Goal: Task Accomplishment & Management: Use online tool/utility

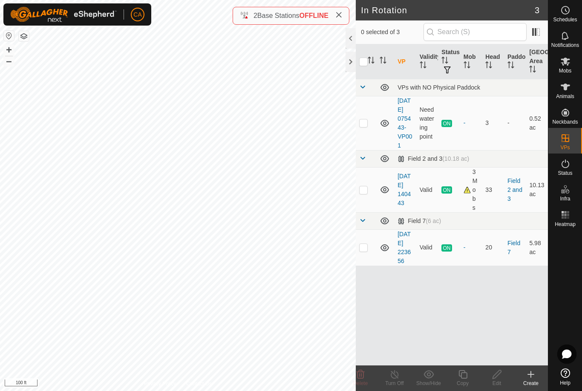
click at [366, 126] on p-checkbox at bounding box center [363, 122] width 9 height 7
checkbox input "true"
click at [467, 376] on icon at bounding box center [462, 374] width 9 height 9
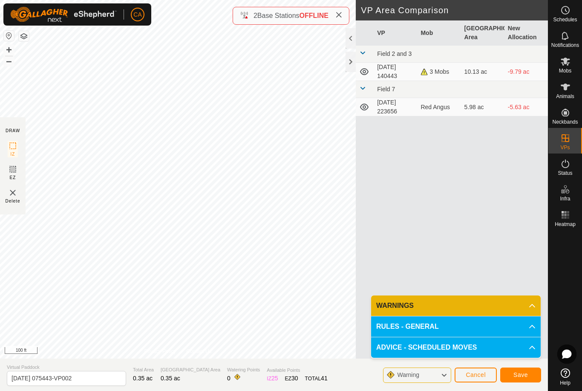
click at [517, 372] on span "Save" at bounding box center [520, 374] width 14 height 7
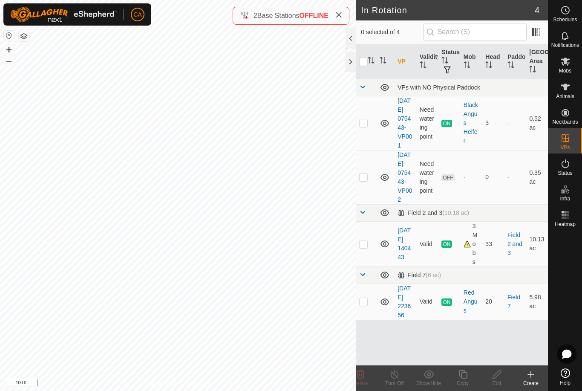
click at [362, 180] on p-checkbox at bounding box center [363, 176] width 9 height 7
checkbox input "true"
click at [566, 70] on span "Mobs" at bounding box center [565, 70] width 12 height 5
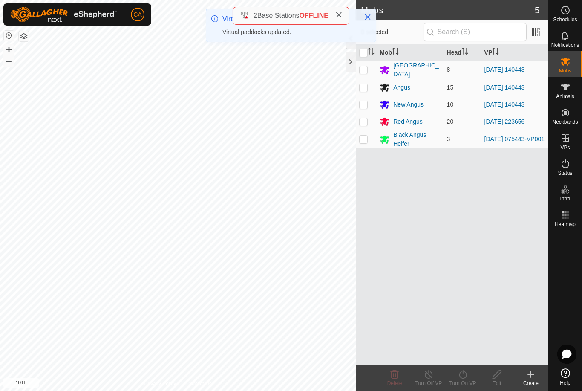
click at [366, 141] on p-checkbox at bounding box center [363, 138] width 9 height 7
checkbox input "true"
click at [467, 374] on icon at bounding box center [463, 374] width 8 height 9
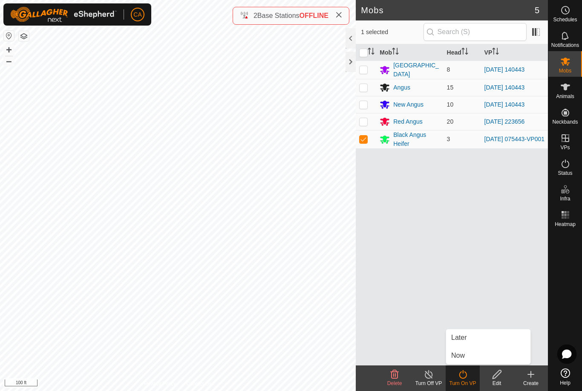
click at [467, 353] on link "Now" at bounding box center [488, 355] width 84 height 17
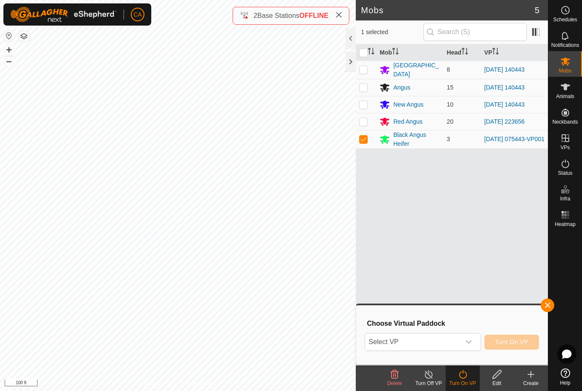
click at [452, 343] on span "Select VP" at bounding box center [412, 341] width 95 height 17
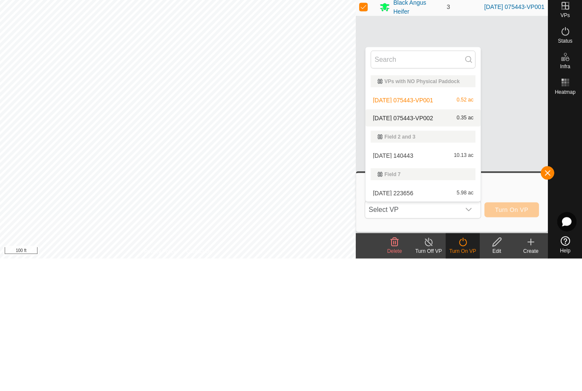
click at [433, 247] on span "[DATE] 075443-VP002" at bounding box center [403, 250] width 60 height 6
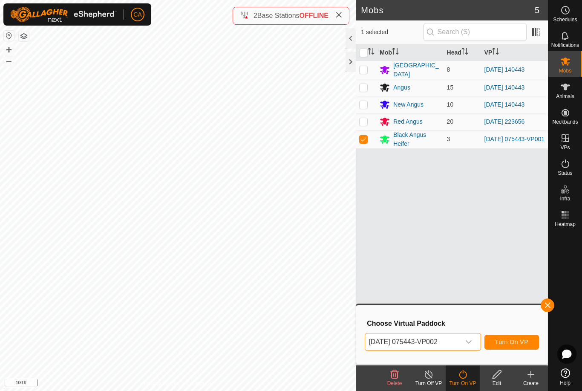
click at [511, 341] on span "Turn On VP" at bounding box center [511, 341] width 33 height 7
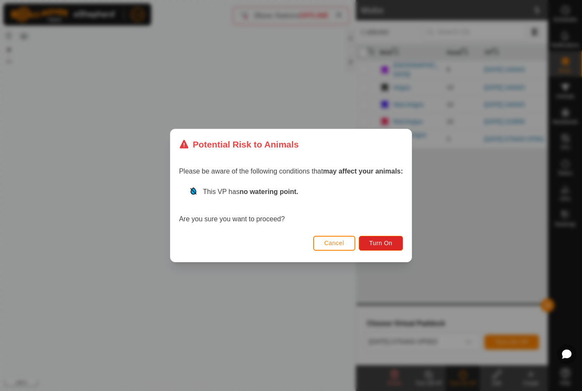
click at [386, 240] on span "Turn On" at bounding box center [380, 242] width 23 height 7
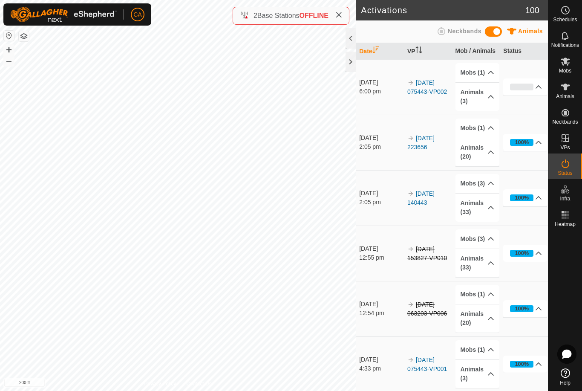
click at [571, 89] on es-animals-svg-icon at bounding box center [565, 87] width 15 height 14
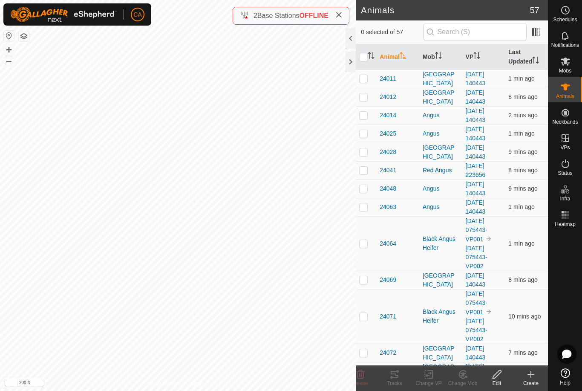
click at [441, 61] on th "Mob" at bounding box center [440, 57] width 43 height 26
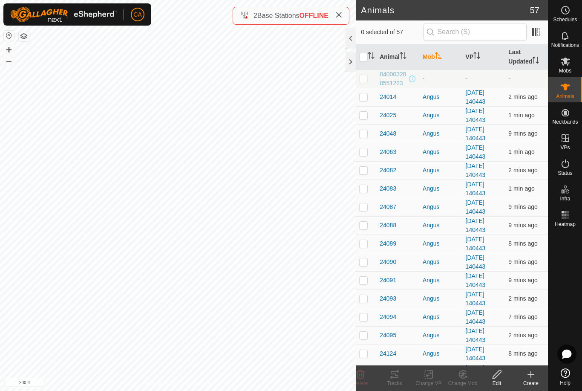
click at [441, 61] on th "Mob" at bounding box center [440, 57] width 43 height 26
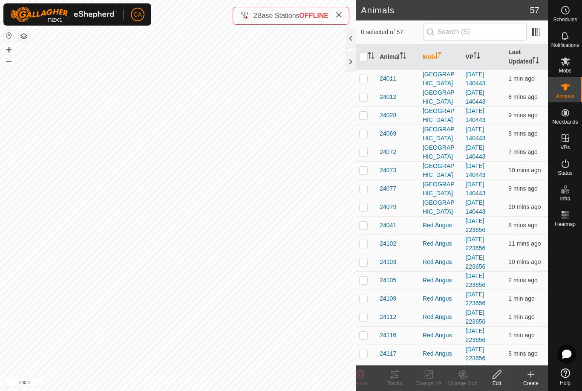
click at [364, 77] on p-checkbox at bounding box center [363, 78] width 9 height 7
checkbox input "true"
click at [363, 97] on p-checkbox at bounding box center [363, 96] width 9 height 7
checkbox input "true"
click at [363, 114] on p-checkbox at bounding box center [363, 115] width 9 height 7
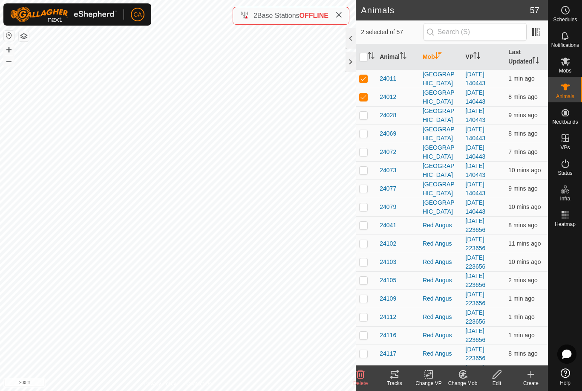
checkbox input "true"
click at [363, 129] on td at bounding box center [366, 133] width 20 height 18
checkbox input "true"
click at [366, 153] on p-checkbox at bounding box center [363, 151] width 9 height 7
checkbox input "true"
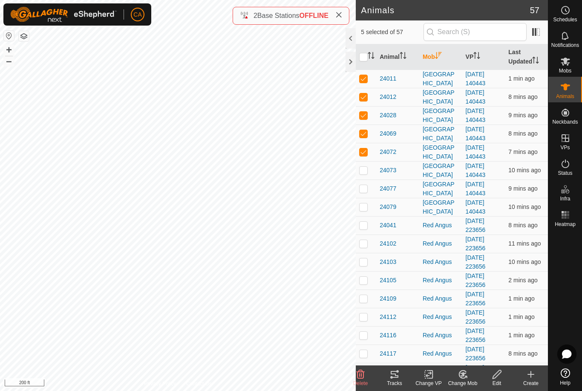
click at [362, 166] on td at bounding box center [366, 170] width 20 height 18
checkbox input "true"
click at [371, 193] on td at bounding box center [366, 188] width 20 height 18
checkbox input "true"
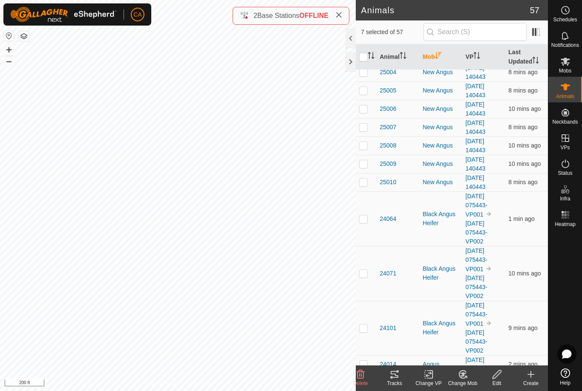
scroll to position [575, 0]
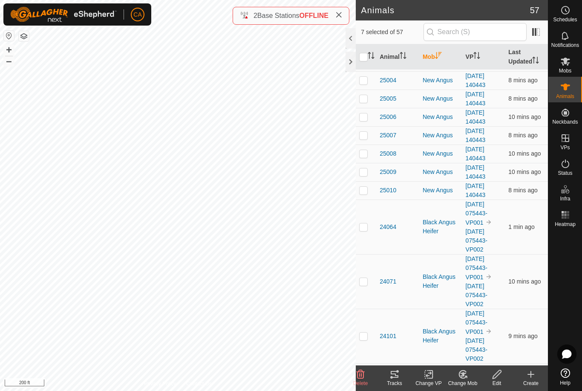
click at [366, 113] on p-checkbox at bounding box center [363, 116] width 9 height 7
checkbox input "true"
click at [365, 132] on p-checkbox at bounding box center [363, 135] width 9 height 7
checkbox input "true"
click at [397, 383] on div "Tracks" at bounding box center [394, 383] width 34 height 8
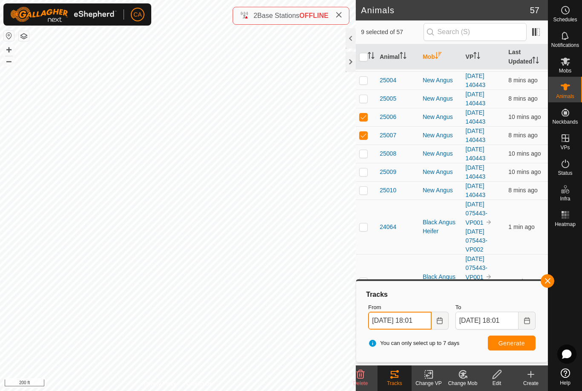
click at [415, 321] on input "18 Aug, 2025 18:01" at bounding box center [399, 320] width 63 height 18
click at [368, 56] on icon "Activate to sort" at bounding box center [371, 55] width 7 height 7
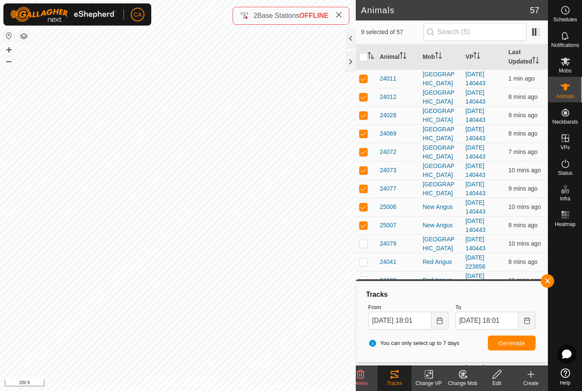
click at [366, 58] on input "checkbox" at bounding box center [363, 57] width 9 height 9
checkbox input "true"
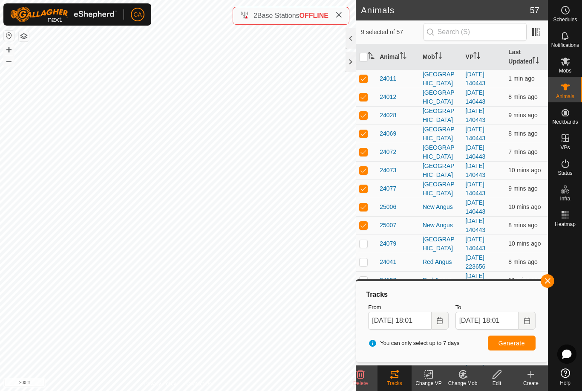
checkbox input "true"
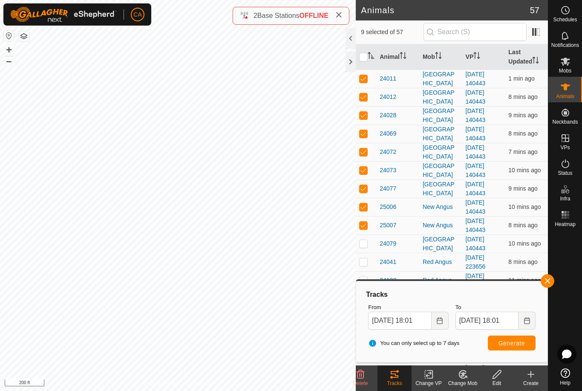
checkbox input "true"
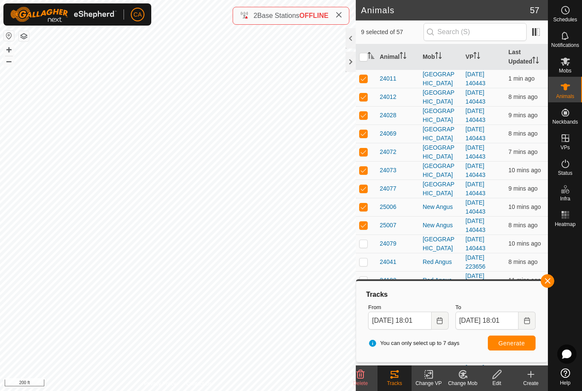
checkbox input "true"
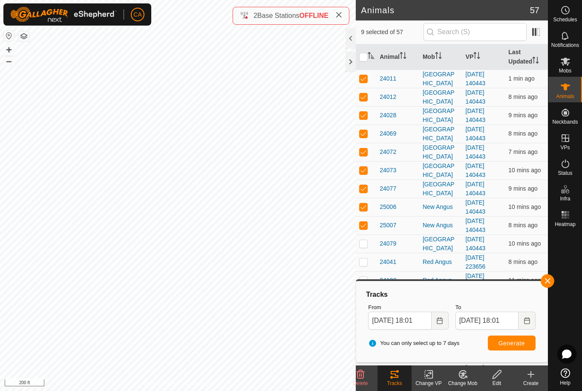
checkbox input "true"
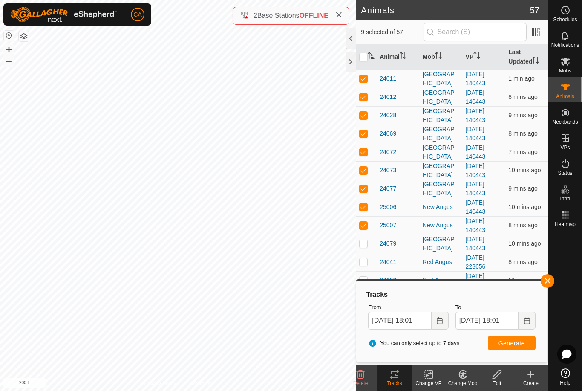
checkbox input "true"
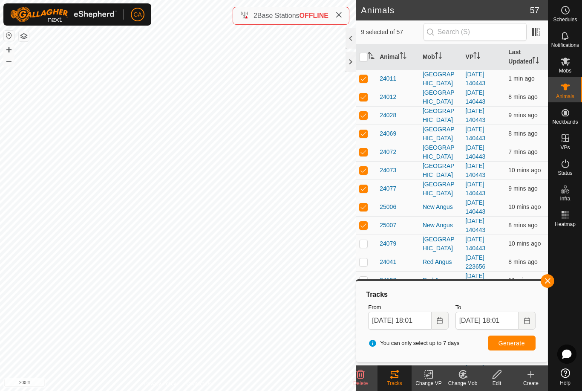
checkbox input "true"
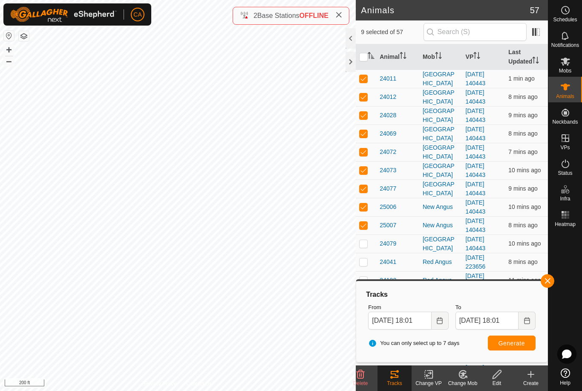
checkbox input "true"
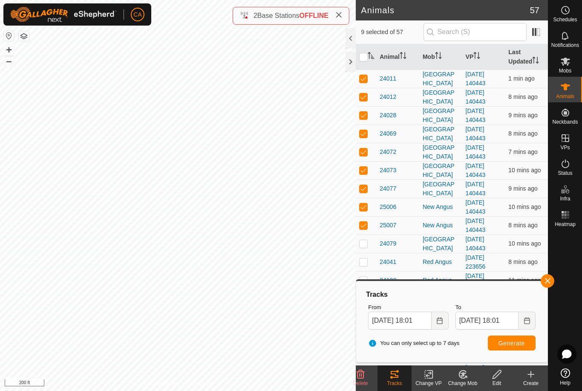
checkbox input "true"
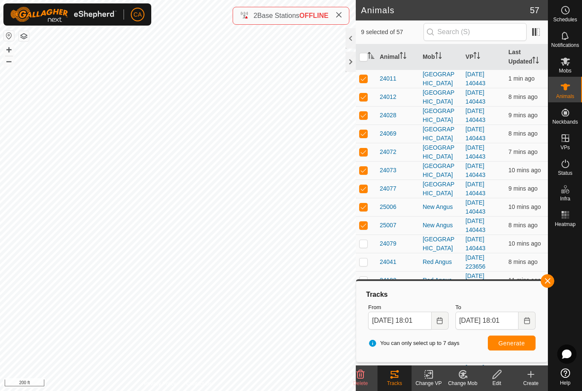
checkbox input "true"
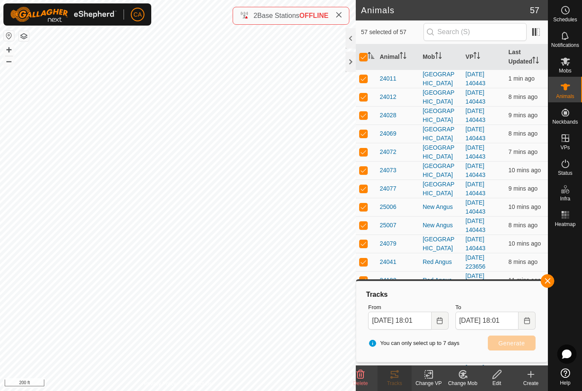
click at [362, 63] on th at bounding box center [366, 57] width 20 height 26
click at [363, 59] on input "checkbox" at bounding box center [363, 57] width 9 height 9
checkbox input "false"
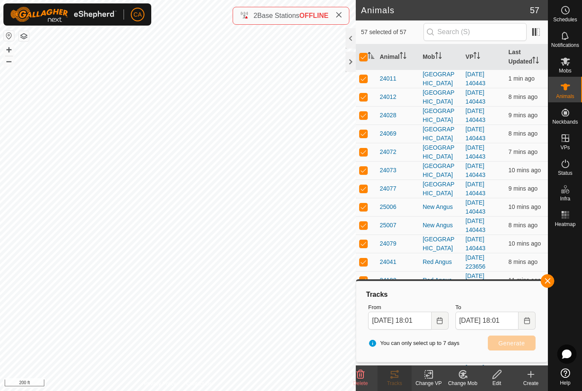
checkbox input "false"
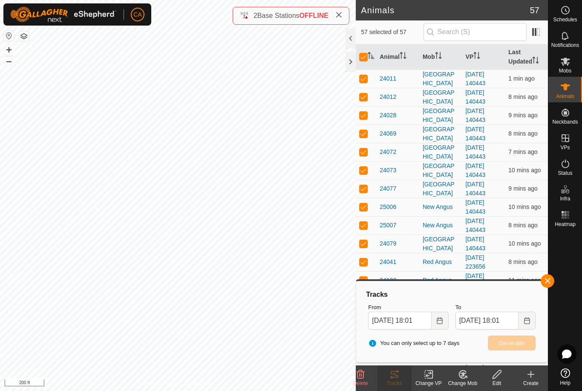
checkbox input "false"
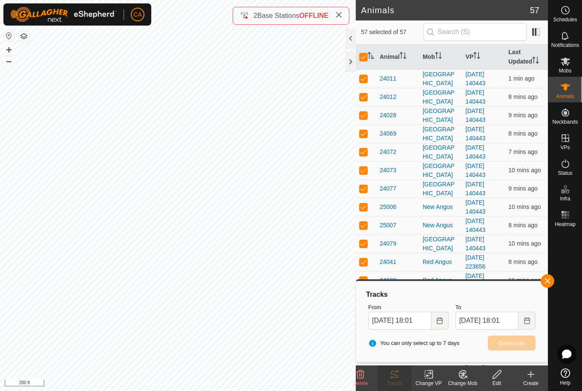
checkbox input "false"
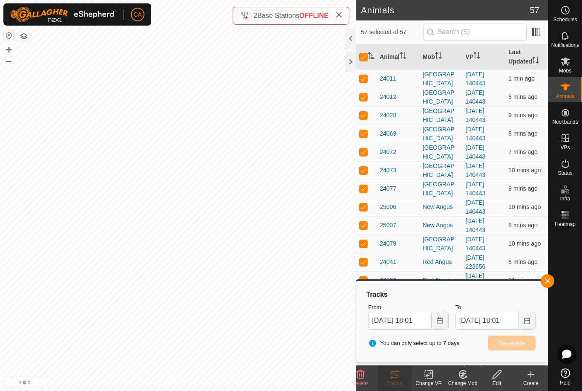
checkbox input "false"
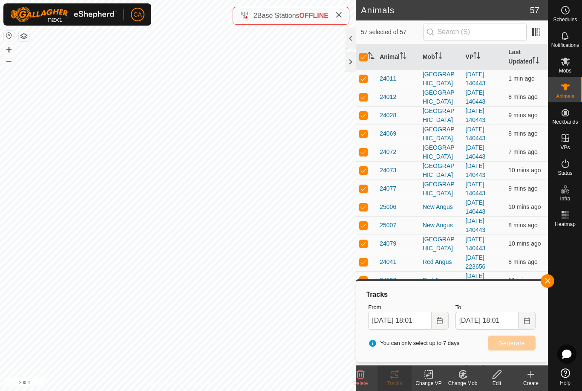
checkbox input "false"
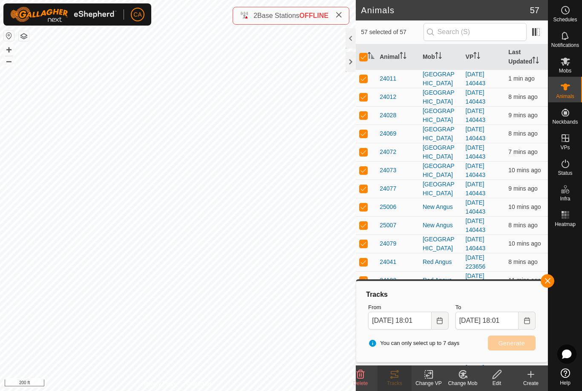
checkbox input "false"
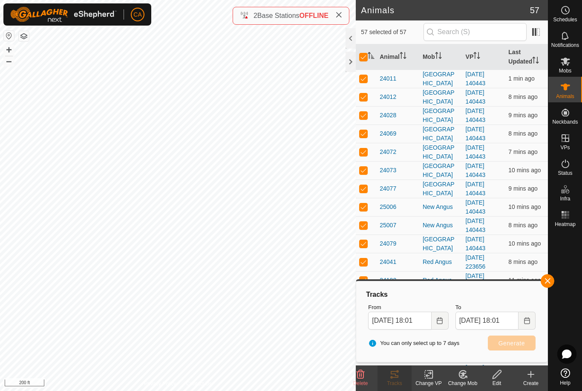
checkbox input "false"
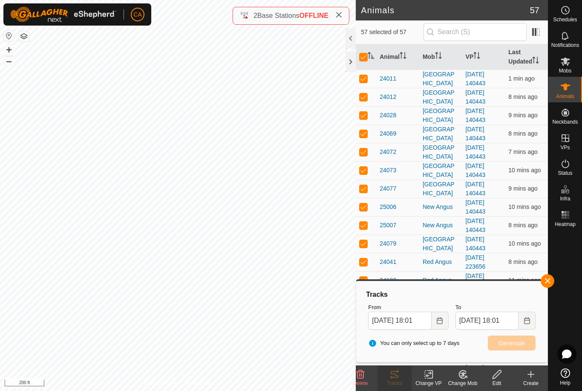
checkbox input "false"
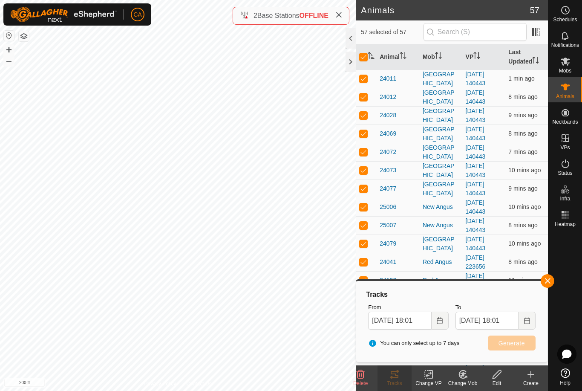
checkbox input "false"
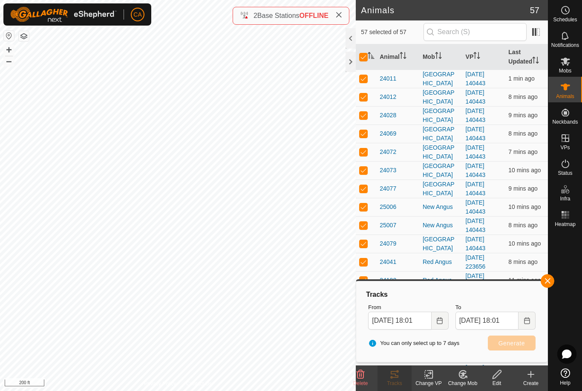
checkbox input "false"
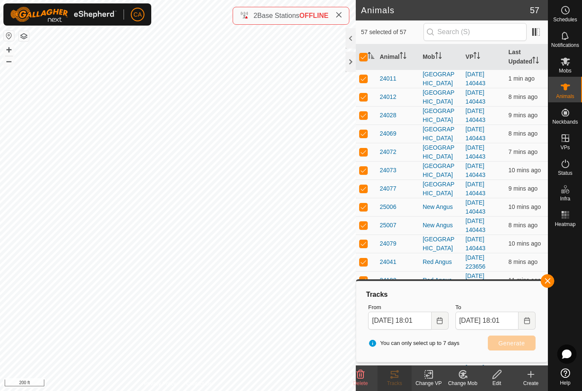
checkbox input "false"
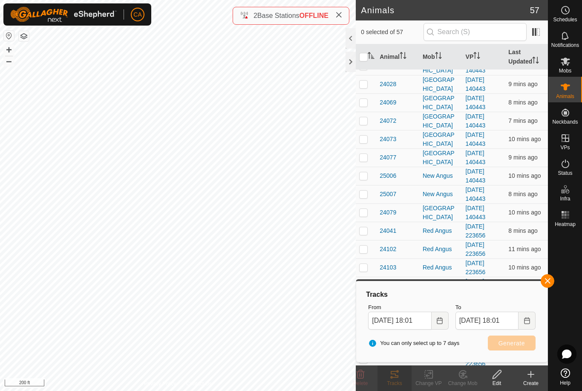
scroll to position [40, 0]
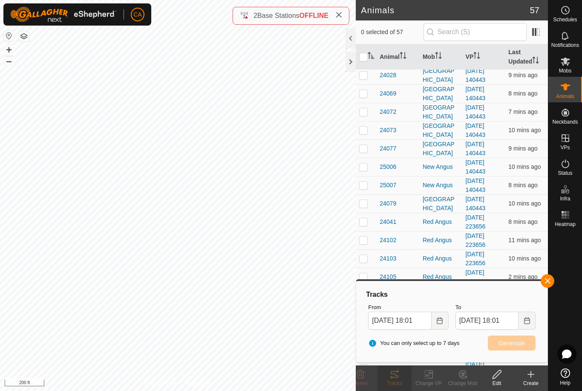
click at [444, 58] on th "Mob" at bounding box center [440, 57] width 43 height 26
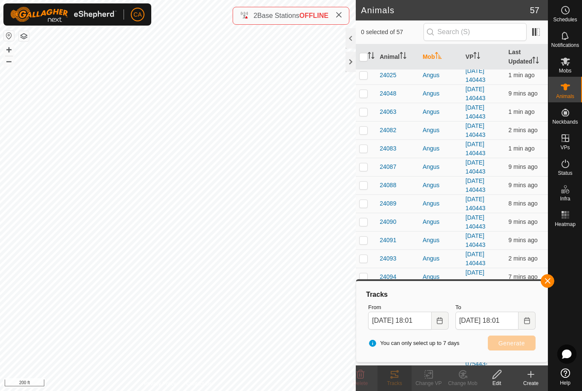
scroll to position [0, 0]
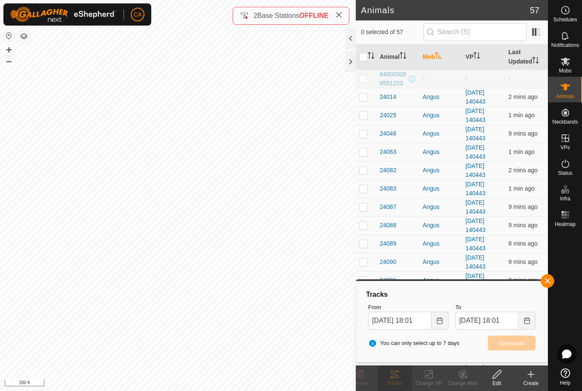
click at [444, 61] on th "Mob" at bounding box center [440, 57] width 43 height 26
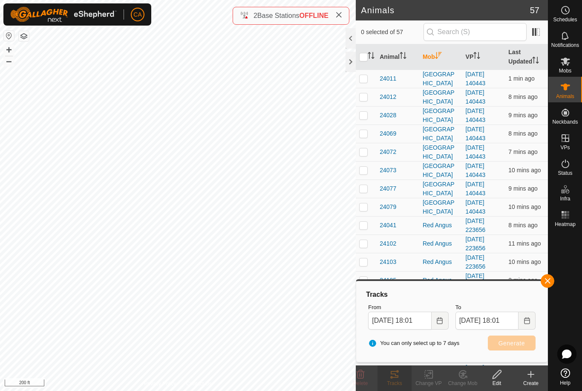
click at [445, 61] on th "Mob" at bounding box center [440, 57] width 43 height 26
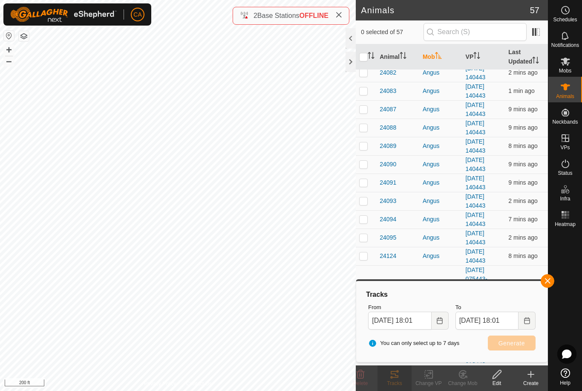
scroll to position [95, 0]
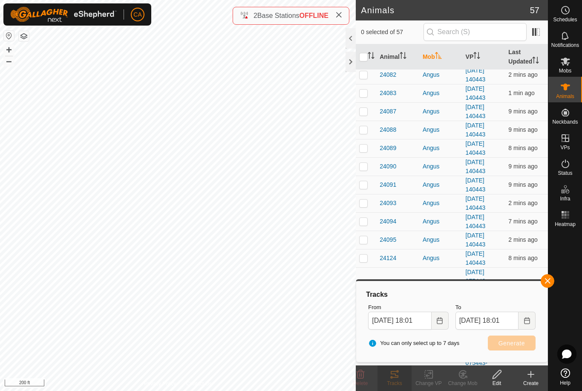
click at [365, 167] on p-checkbox at bounding box center [363, 166] width 9 height 7
checkbox input "true"
click at [368, 184] on p-checkbox at bounding box center [363, 184] width 9 height 7
checkbox input "true"
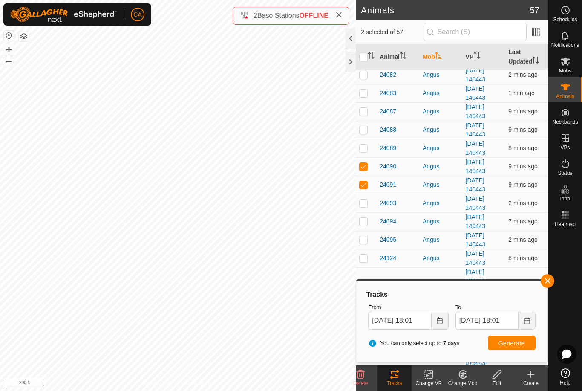
click at [366, 202] on p-checkbox at bounding box center [363, 202] width 9 height 7
checkbox input "true"
click at [371, 224] on td at bounding box center [366, 221] width 20 height 18
checkbox input "true"
click at [367, 238] on p-checkbox at bounding box center [363, 239] width 9 height 7
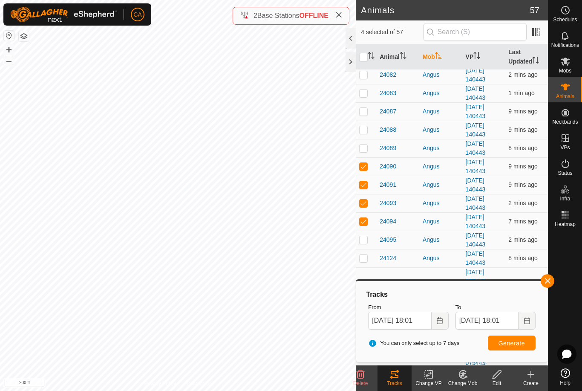
checkbox input "true"
click at [371, 258] on td at bounding box center [366, 258] width 20 height 18
checkbox input "true"
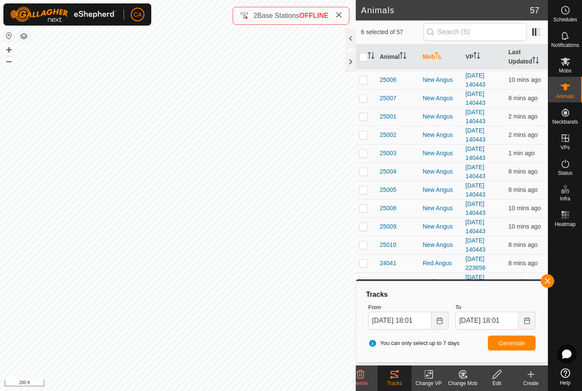
scroll to position [457, 0]
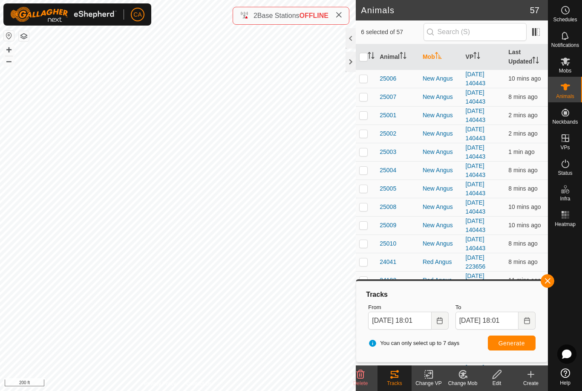
click at [365, 207] on p-checkbox at bounding box center [363, 206] width 9 height 7
checkbox input "true"
click at [367, 225] on p-checkbox at bounding box center [363, 225] width 9 height 7
checkbox input "true"
click at [370, 244] on td at bounding box center [366, 243] width 20 height 18
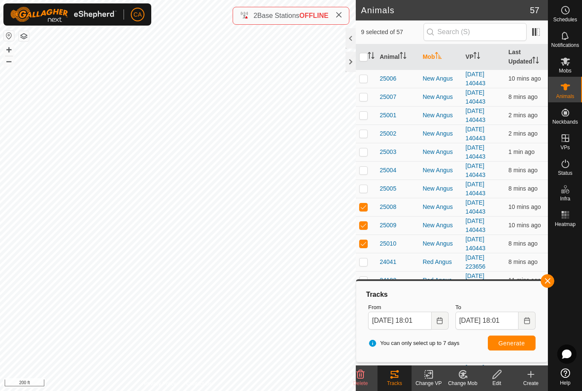
checkbox input "true"
click at [366, 173] on p-checkbox at bounding box center [363, 170] width 9 height 7
checkbox input "true"
click at [501, 340] on span "Generate" at bounding box center [511, 343] width 26 height 7
click at [573, 82] on div "Animals" at bounding box center [565, 90] width 34 height 26
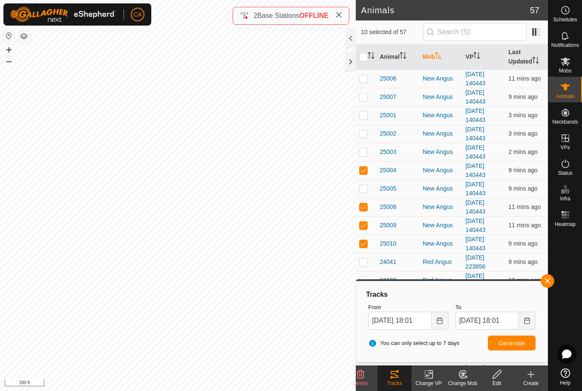
click at [368, 60] on p-sorticon "Activate to sort" at bounding box center [371, 56] width 7 height 7
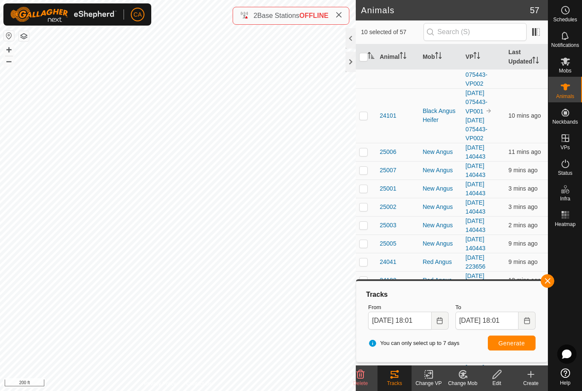
scroll to position [0, 0]
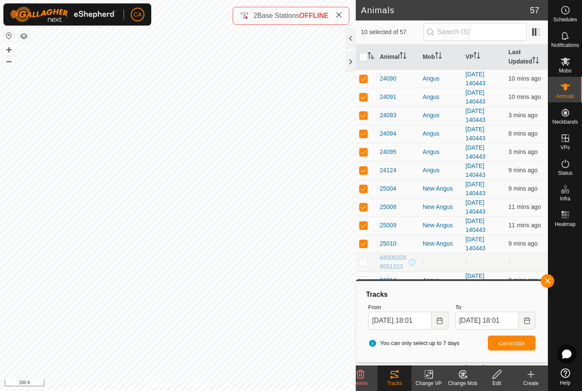
click at [363, 57] on input "checkbox" at bounding box center [363, 57] width 9 height 9
checkbox input "true"
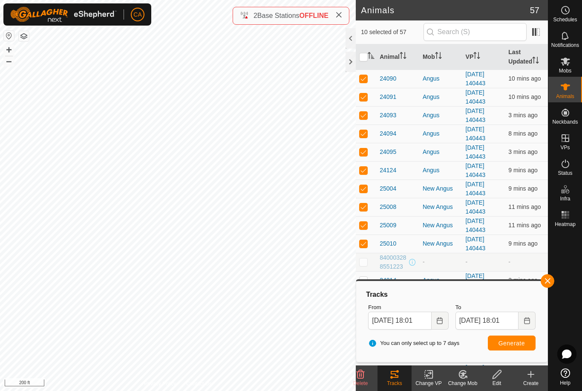
checkbox input "true"
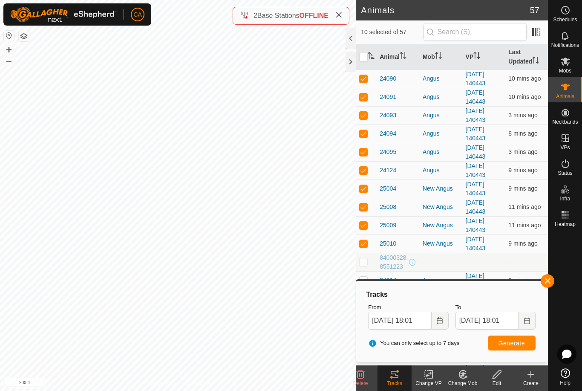
checkbox input "true"
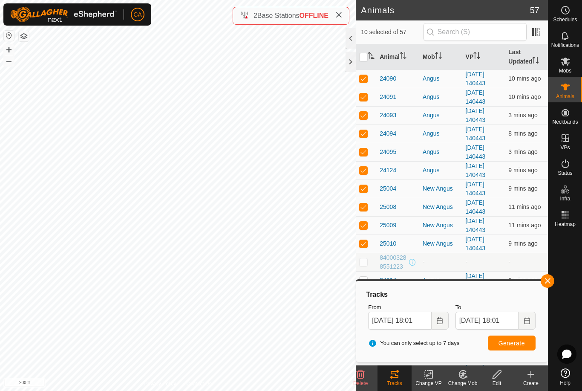
checkbox input "true"
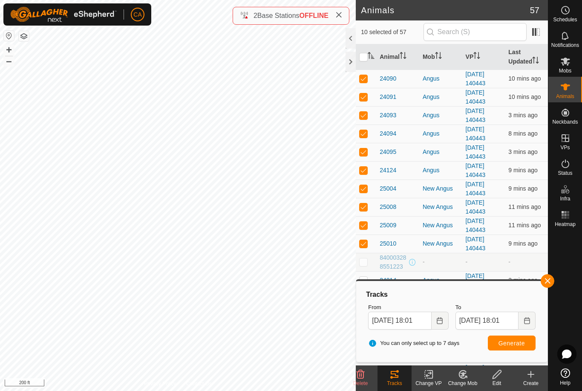
checkbox input "true"
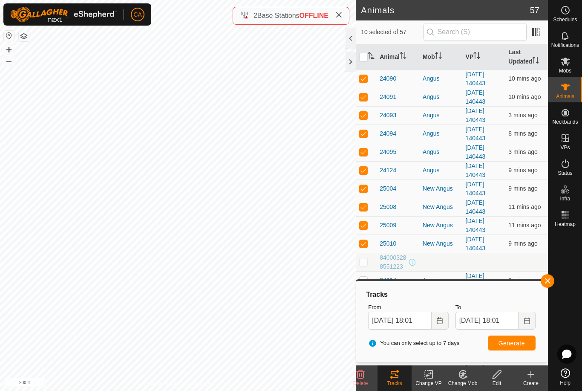
checkbox input "true"
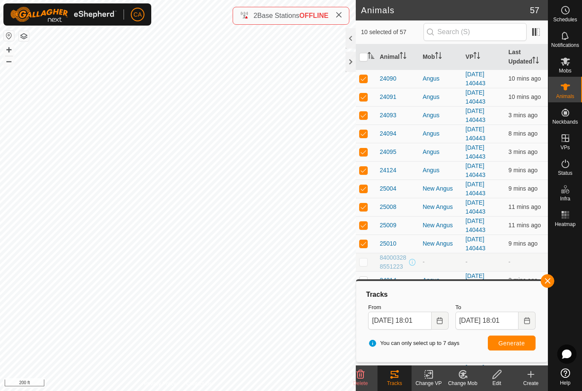
checkbox input "true"
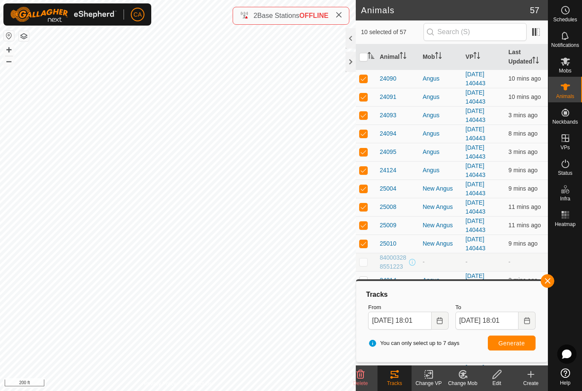
checkbox input "true"
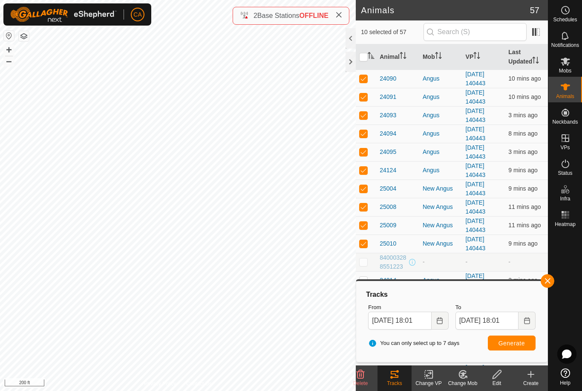
checkbox input "true"
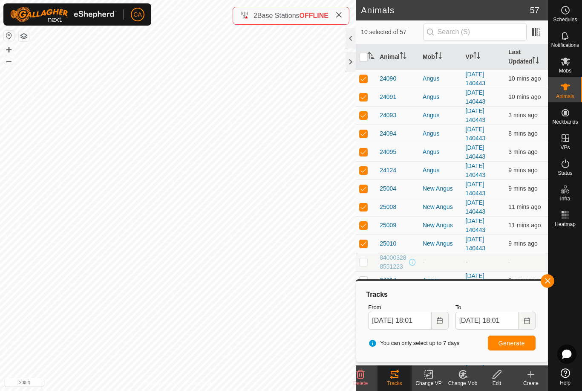
checkbox input "true"
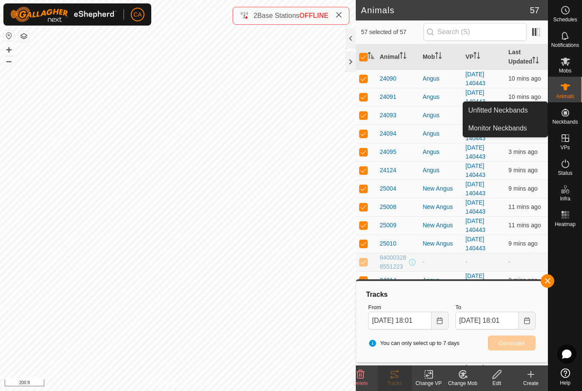
click at [524, 110] on span "Unfitted Neckbands" at bounding box center [498, 110] width 60 height 10
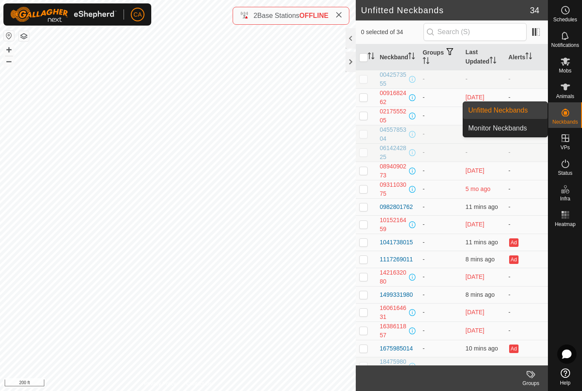
click at [510, 128] on span "Monitor Neckbands" at bounding box center [497, 128] width 59 height 10
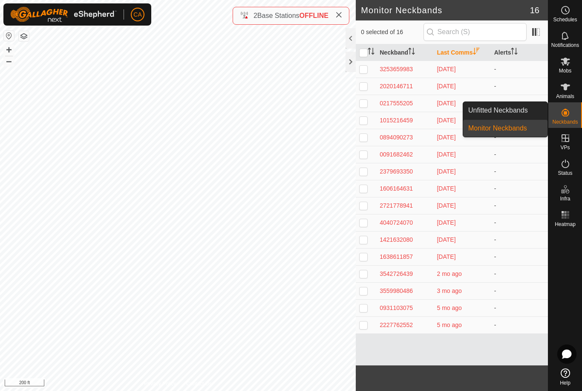
click at [518, 106] on span "Unfitted Neckbands" at bounding box center [498, 110] width 60 height 10
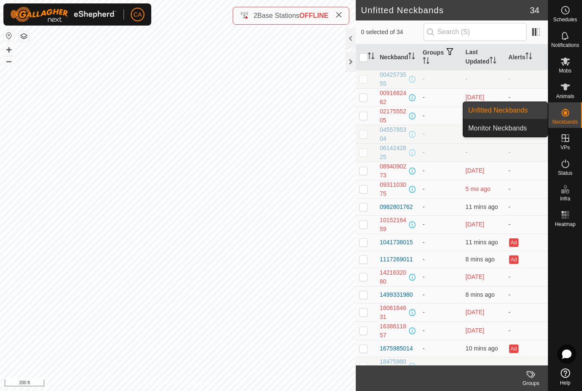
click at [517, 126] on span "Monitor Neckbands" at bounding box center [497, 128] width 59 height 10
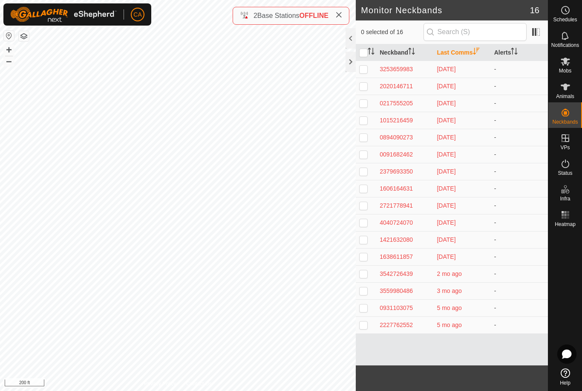
click at [353, 38] on div at bounding box center [351, 38] width 10 height 20
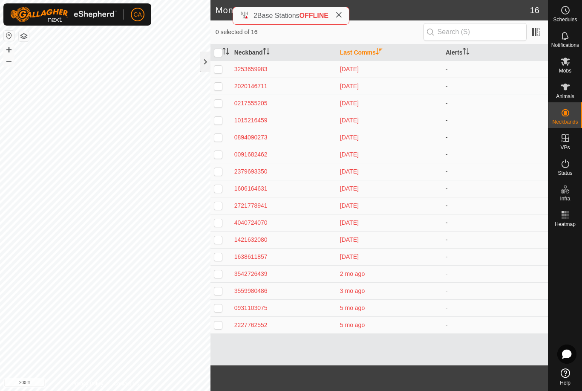
click at [201, 63] on div at bounding box center [205, 62] width 10 height 20
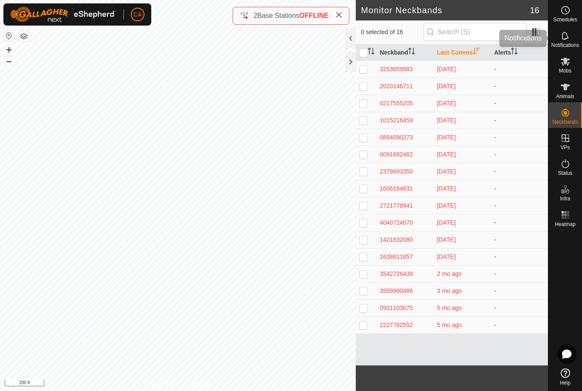
click at [570, 43] on span "Notifications" at bounding box center [565, 45] width 28 height 5
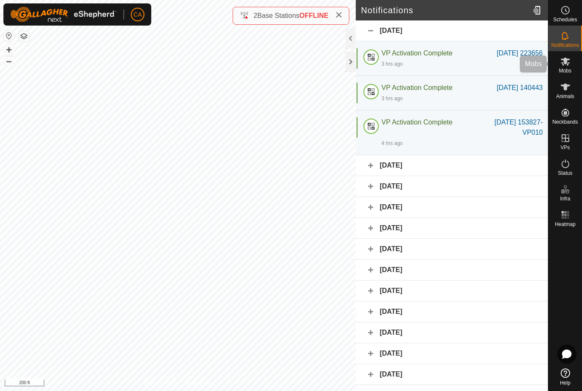
click at [572, 67] on es-mob-svg-icon at bounding box center [565, 62] width 15 height 14
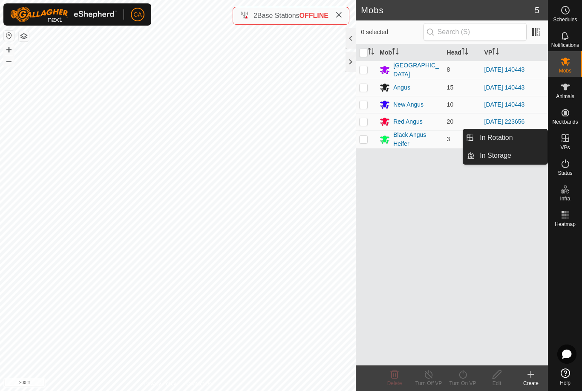
click at [522, 135] on link "In Rotation" at bounding box center [511, 137] width 73 height 17
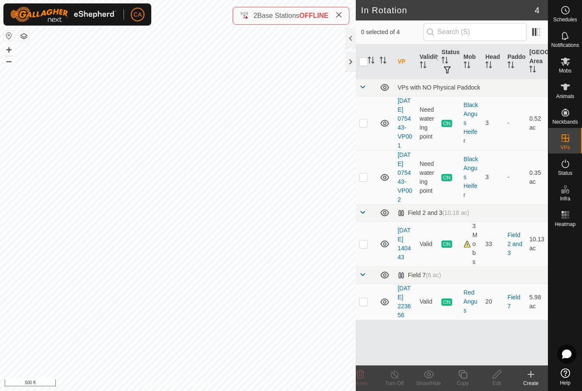
click at [27, 37] on button "button" at bounding box center [24, 36] width 10 height 10
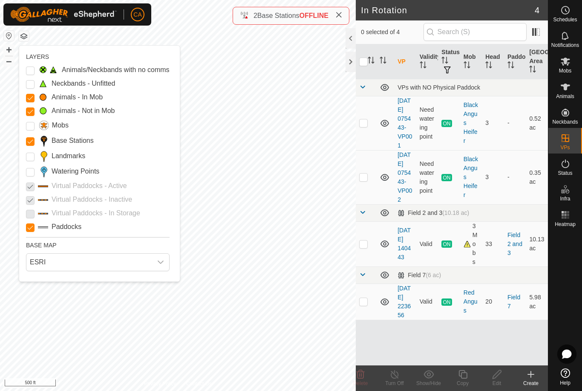
click at [32, 158] on input "Landmarks" at bounding box center [30, 157] width 9 height 9
click at [29, 160] on input "Landmarks" at bounding box center [30, 157] width 9 height 9
click at [34, 157] on input "Landmarks" at bounding box center [30, 157] width 9 height 9
click at [33, 172] on Points "Watering Points" at bounding box center [30, 172] width 9 height 9
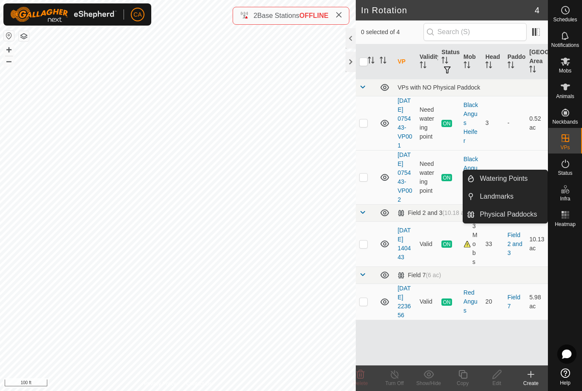
click at [512, 196] on span "Landmarks" at bounding box center [497, 196] width 34 height 10
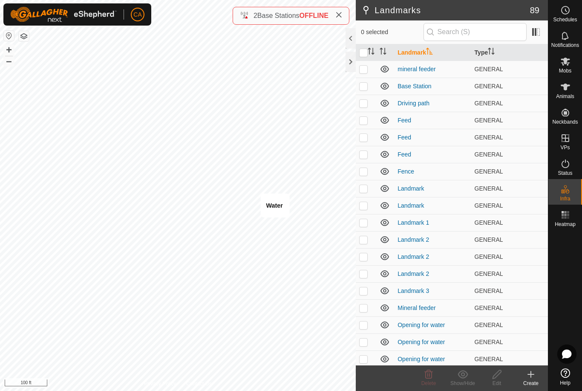
click at [354, 66] on div at bounding box center [351, 62] width 10 height 20
